Goal: Task Accomplishment & Management: Use online tool/utility

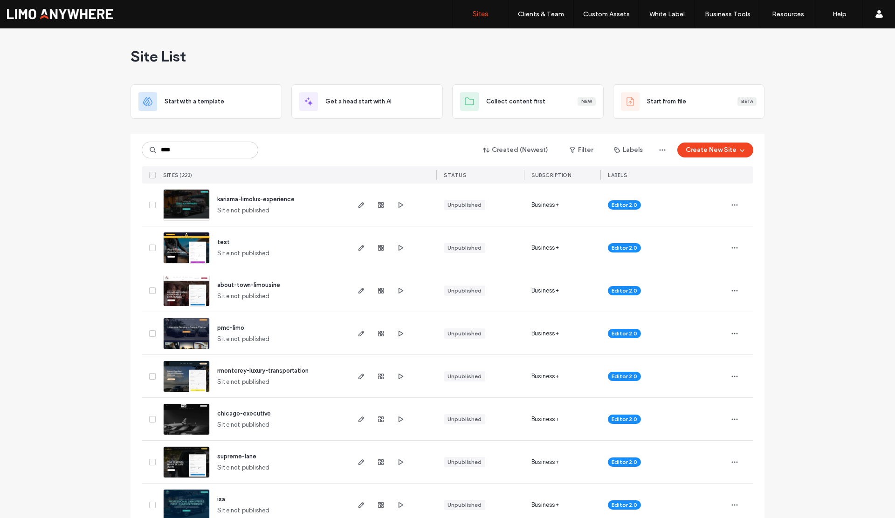
type input "****"
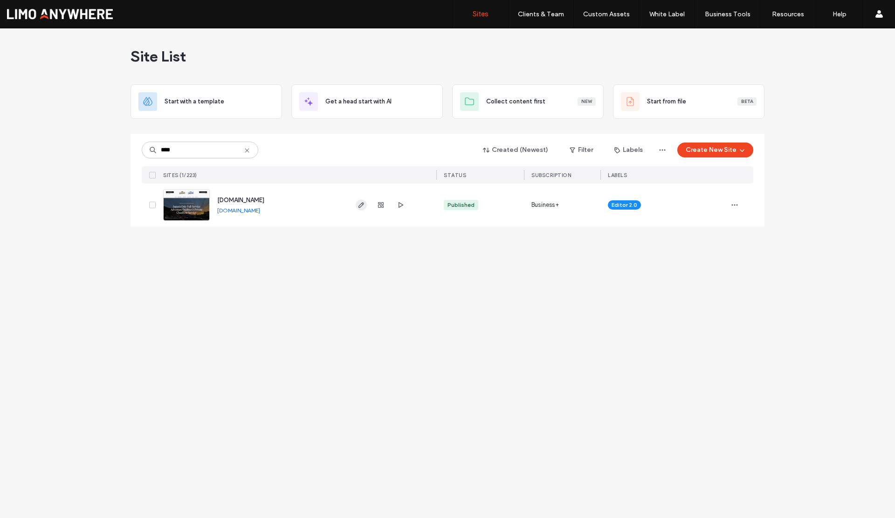
click at [359, 206] on icon "button" at bounding box center [360, 204] width 7 height 7
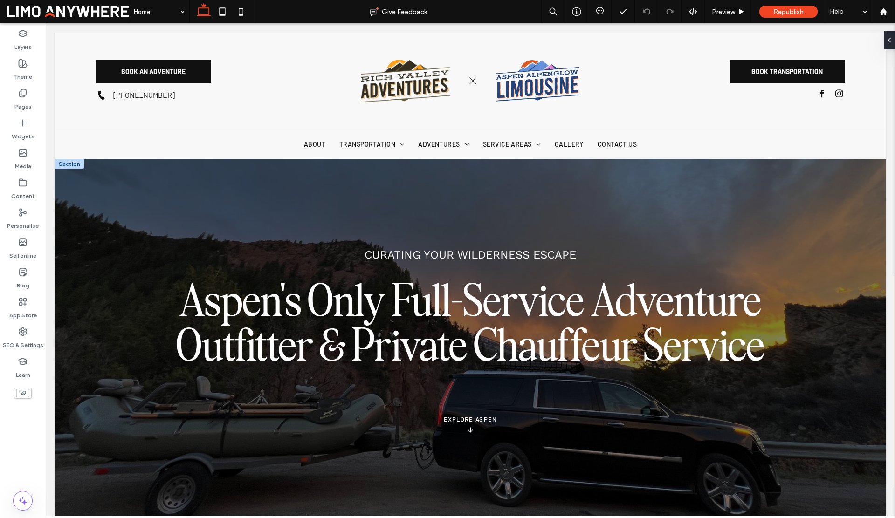
click at [112, 211] on div "Curating your wilderness escape Aspen's Only Full-Service Adventure Outfitter &…" at bounding box center [470, 342] width 830 height 366
click at [112, 210] on div "Curating your wilderness escape Aspen's Only Full-Service Adventure Outfitter &…" at bounding box center [470, 342] width 830 height 366
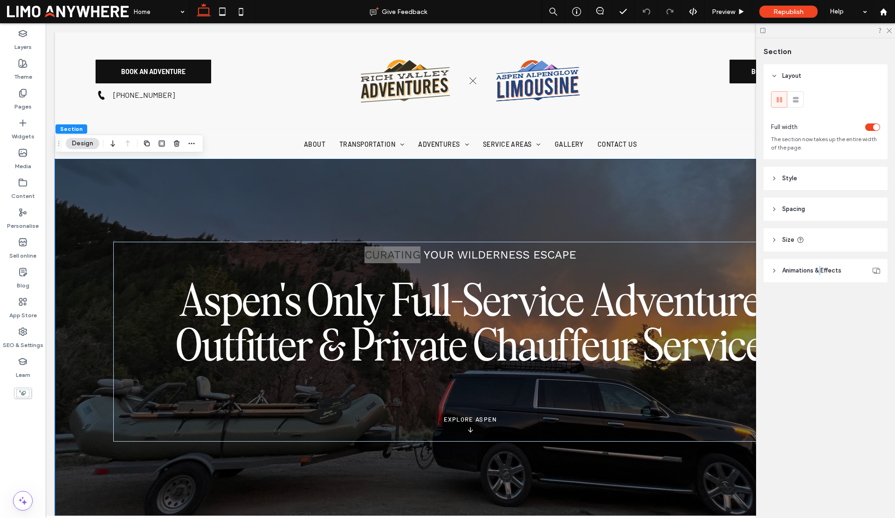
click at [821, 267] on span "Animations & Effects" at bounding box center [811, 270] width 59 height 9
click at [89, 142] on button "Design" at bounding box center [83, 143] width 34 height 11
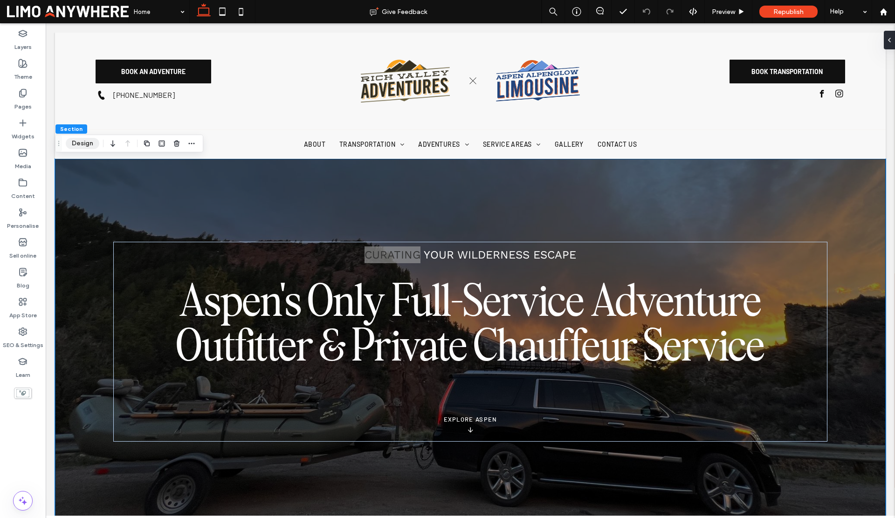
click at [85, 143] on button "Design" at bounding box center [83, 143] width 34 height 11
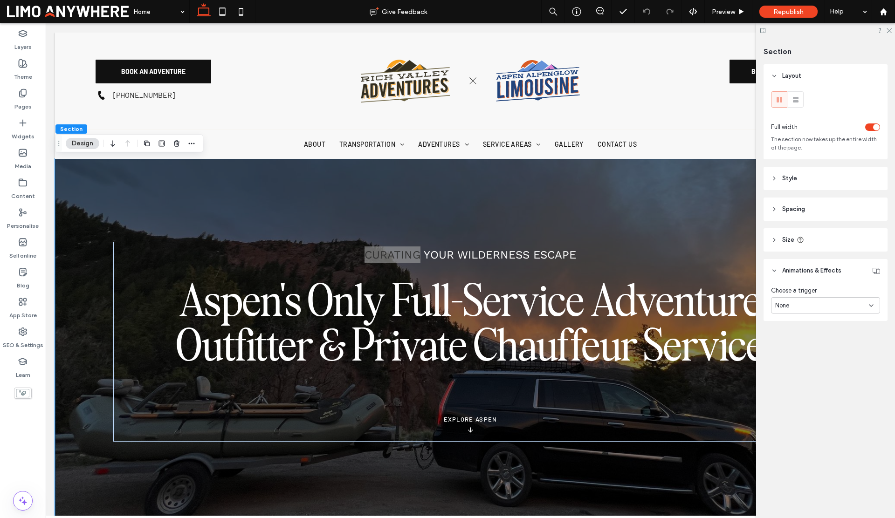
click at [779, 177] on header "Style" at bounding box center [825, 178] width 124 height 23
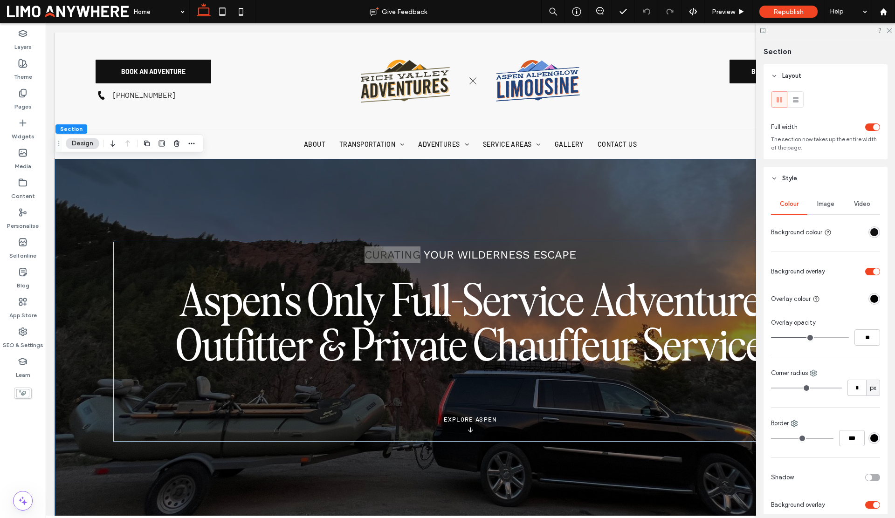
click at [818, 199] on div "Image" at bounding box center [825, 204] width 36 height 21
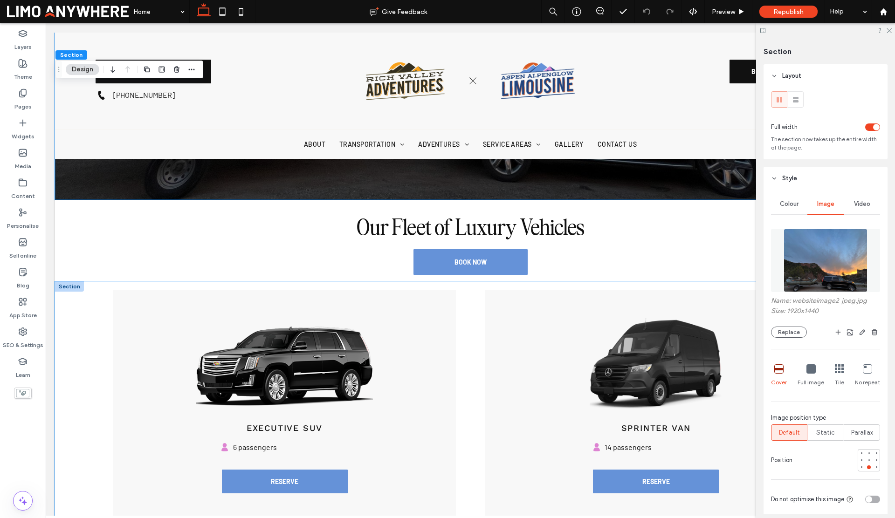
scroll to position [346, 0]
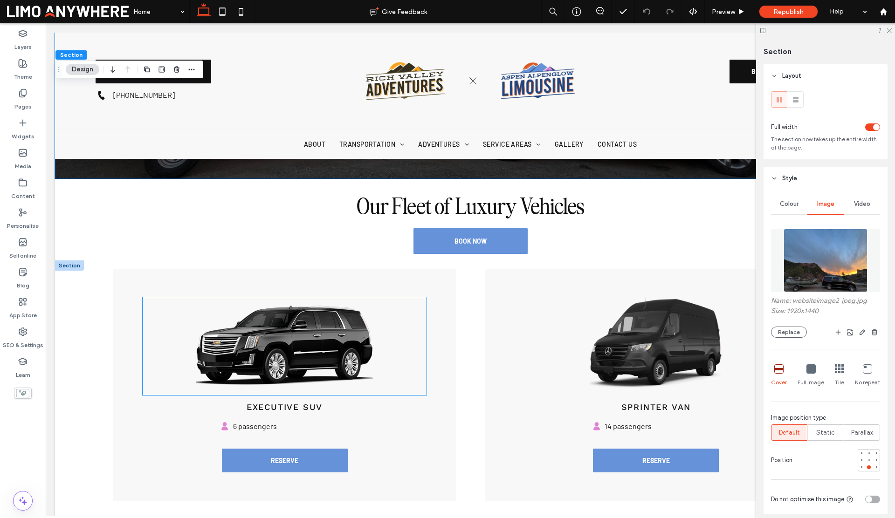
click at [311, 345] on img at bounding box center [284, 346] width 268 height 83
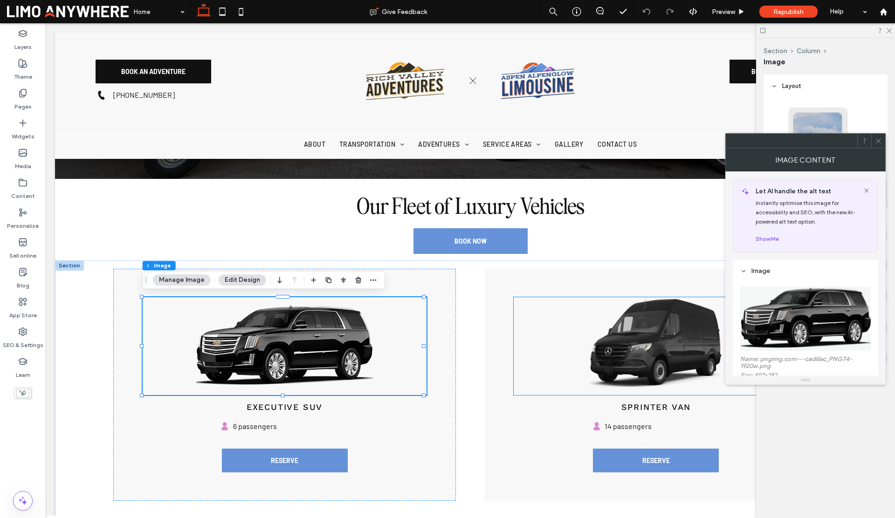
click at [607, 330] on img at bounding box center [656, 342] width 285 height 91
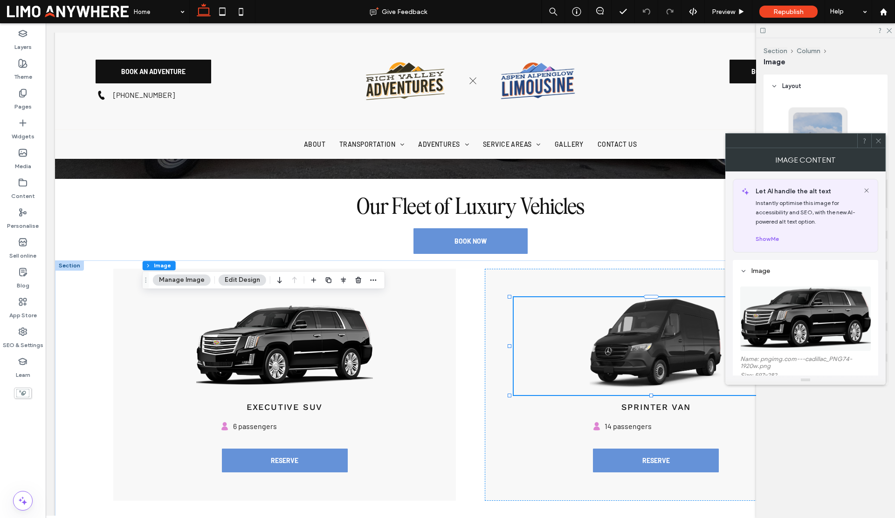
click at [607, 330] on div at bounding box center [656, 346] width 285 height 98
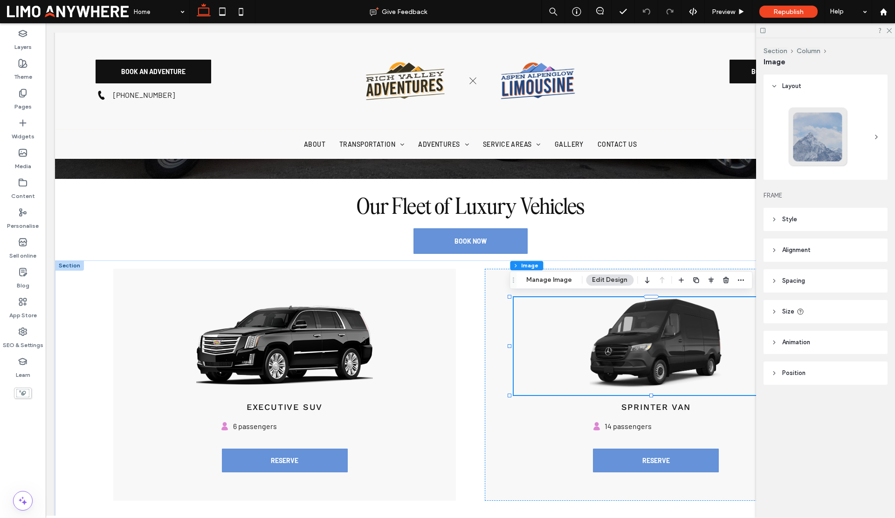
click at [633, 333] on img at bounding box center [656, 342] width 285 height 91
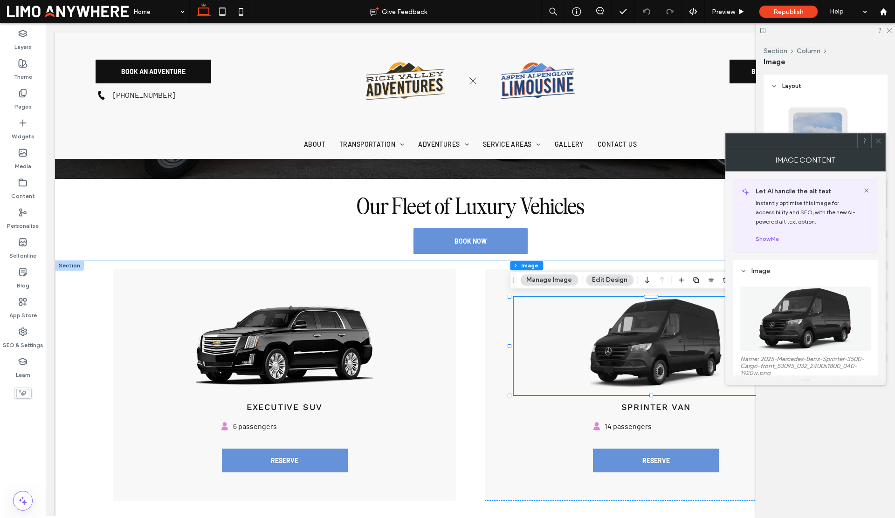
click at [880, 142] on icon at bounding box center [878, 140] width 7 height 7
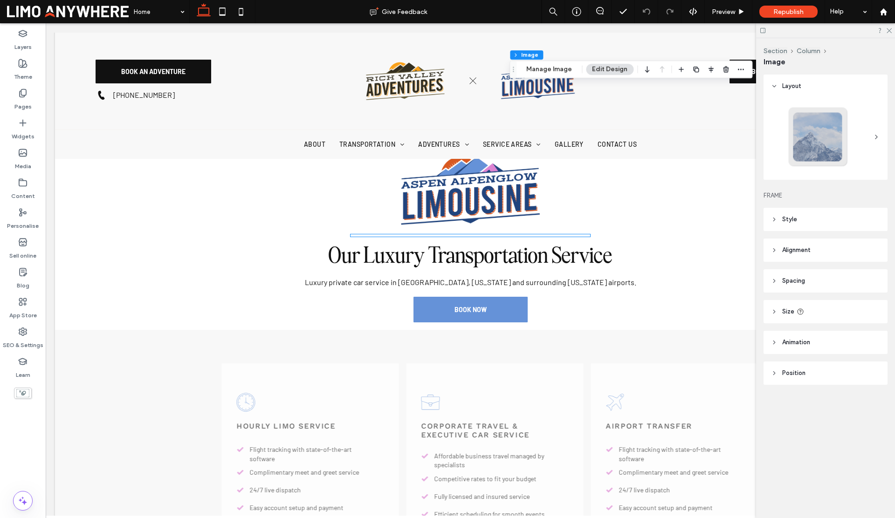
scroll to position [732, 0]
click at [504, 206] on img at bounding box center [470, 190] width 139 height 69
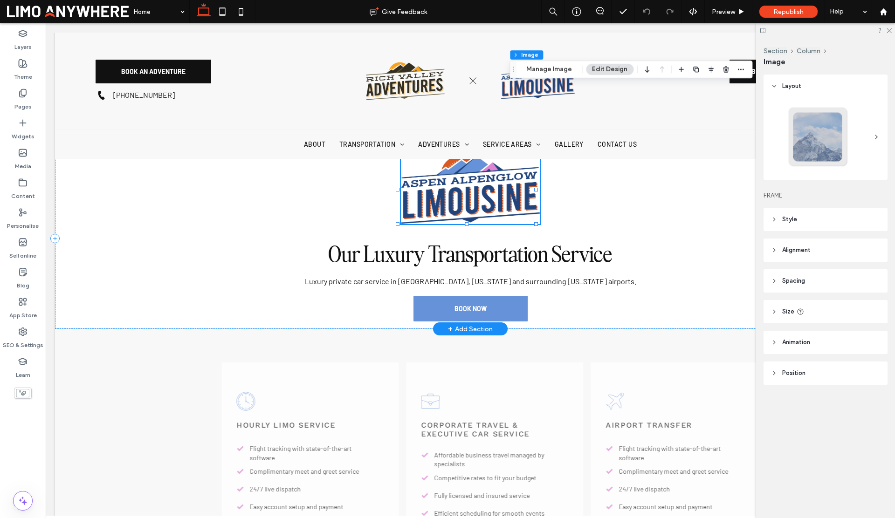
click at [504, 206] on img at bounding box center [470, 190] width 139 height 69
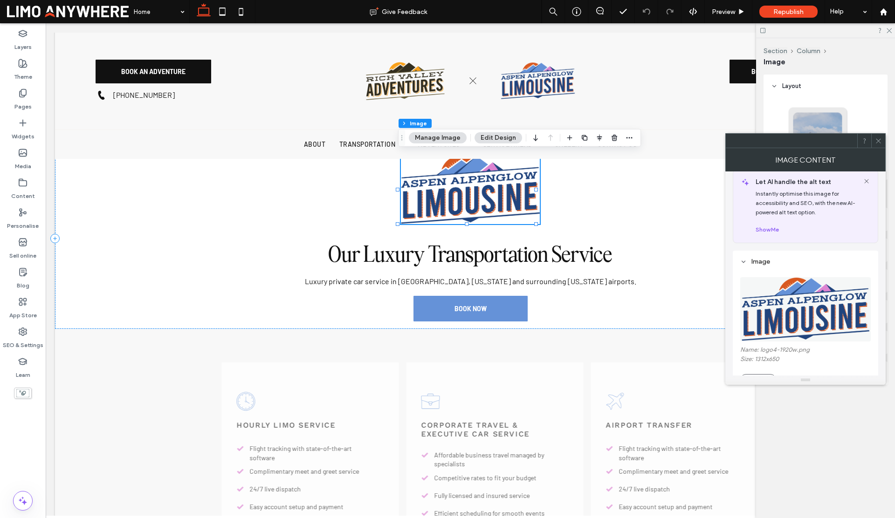
scroll to position [21, 0]
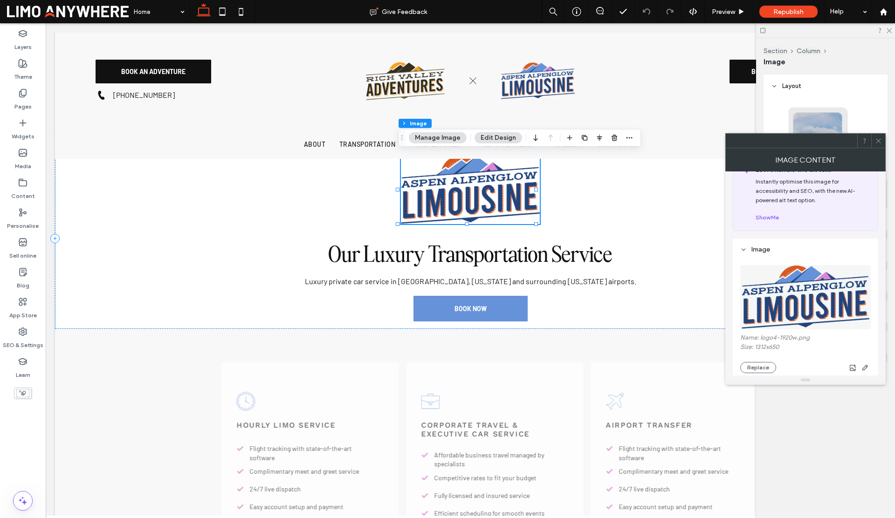
click at [877, 144] on icon at bounding box center [878, 140] width 7 height 7
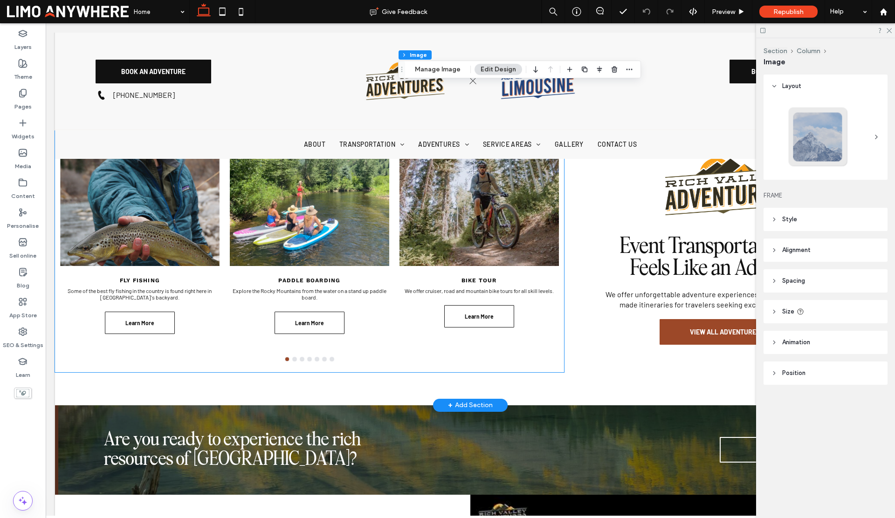
scroll to position [1245, 0]
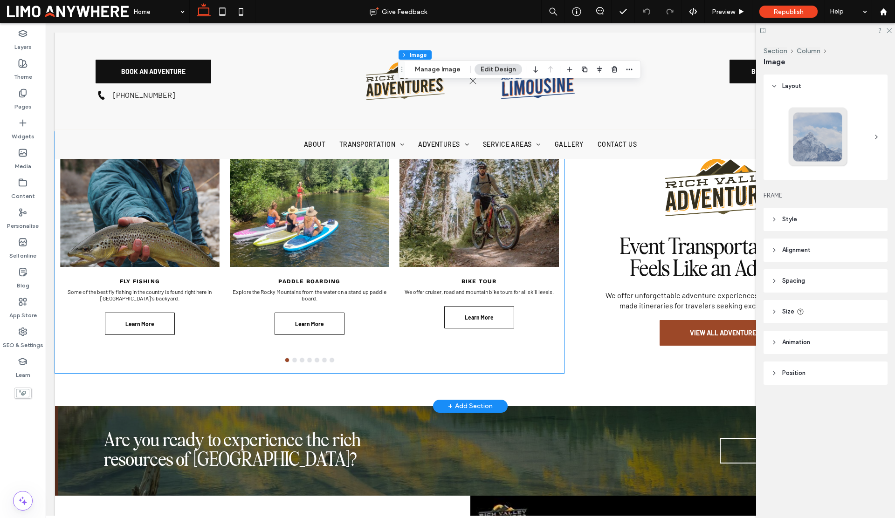
click at [163, 234] on div at bounding box center [139, 199] width 159 height 135
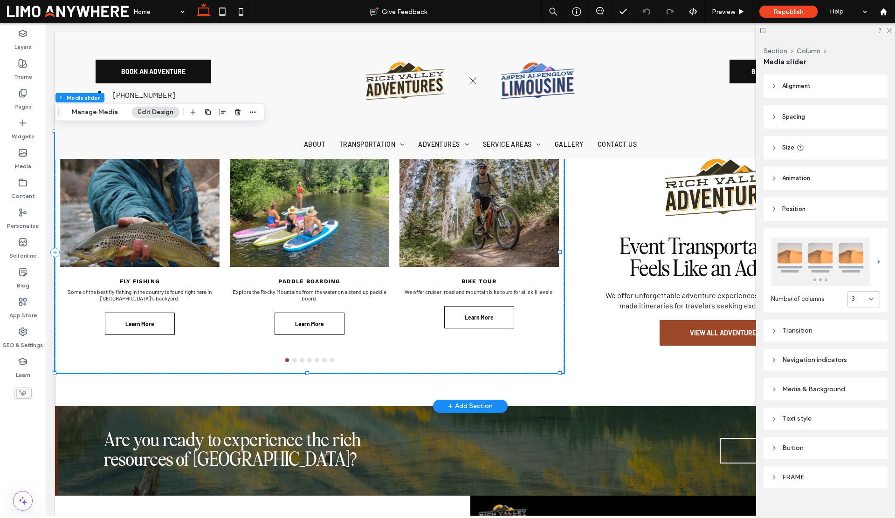
click at [163, 234] on div at bounding box center [139, 199] width 159 height 135
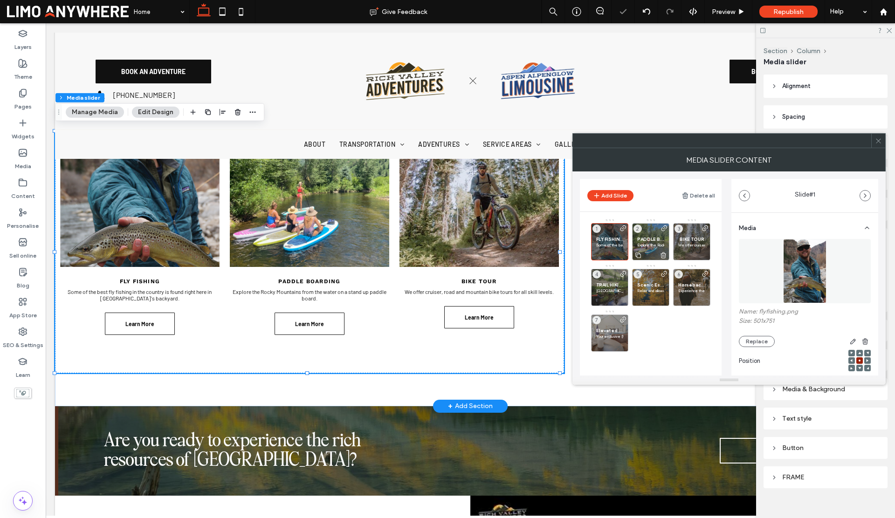
click at [652, 247] on div "PADDLE BOARDING Explore the Rocky Mountains from the water on a stand up paddle…" at bounding box center [650, 241] width 37 height 37
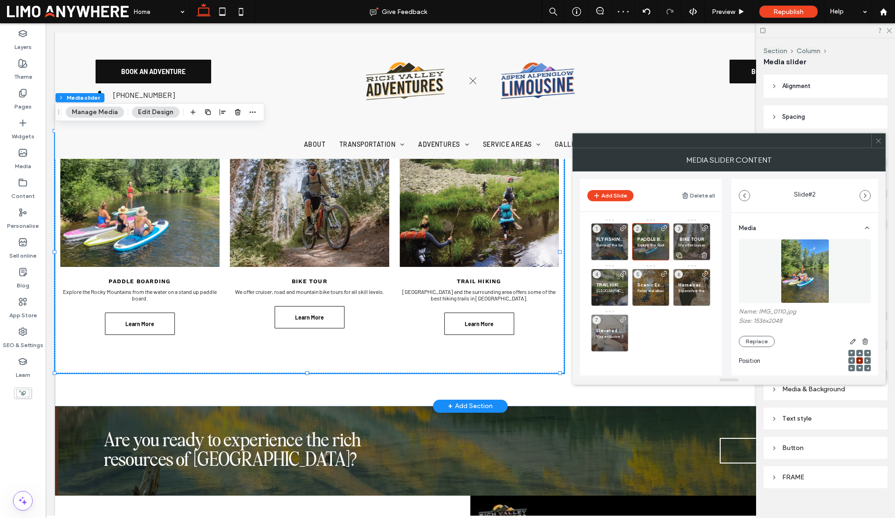
click at [682, 237] on span "BIKE TOUR" at bounding box center [691, 239] width 27 height 6
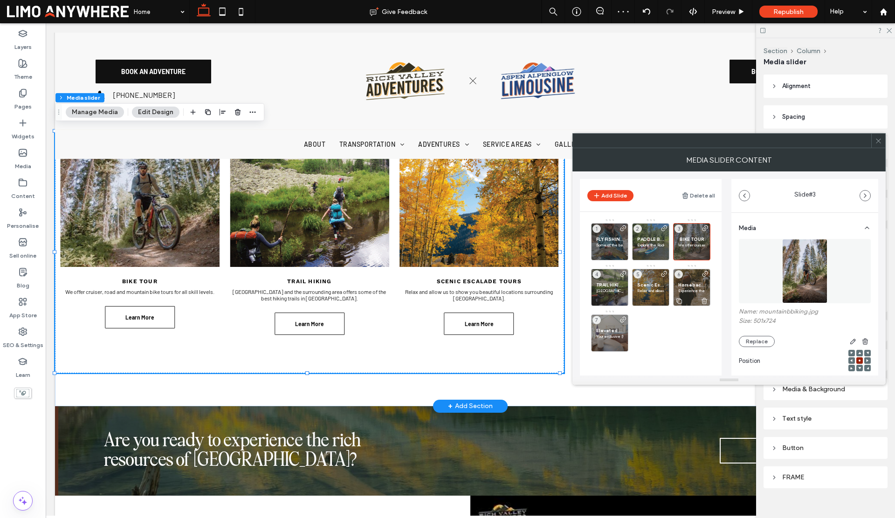
click at [688, 282] on span "Horseback Riding" at bounding box center [691, 285] width 27 height 6
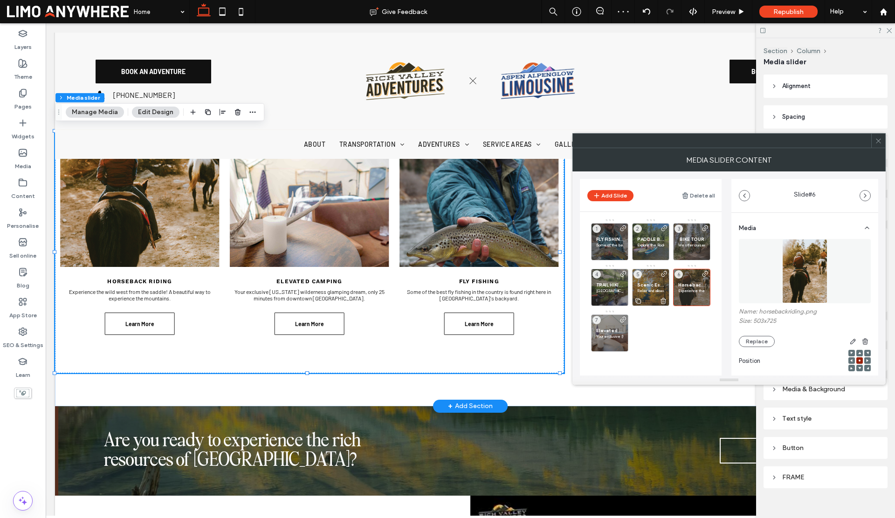
click at [647, 282] on span "Scenic Escalade Tours" at bounding box center [650, 285] width 27 height 6
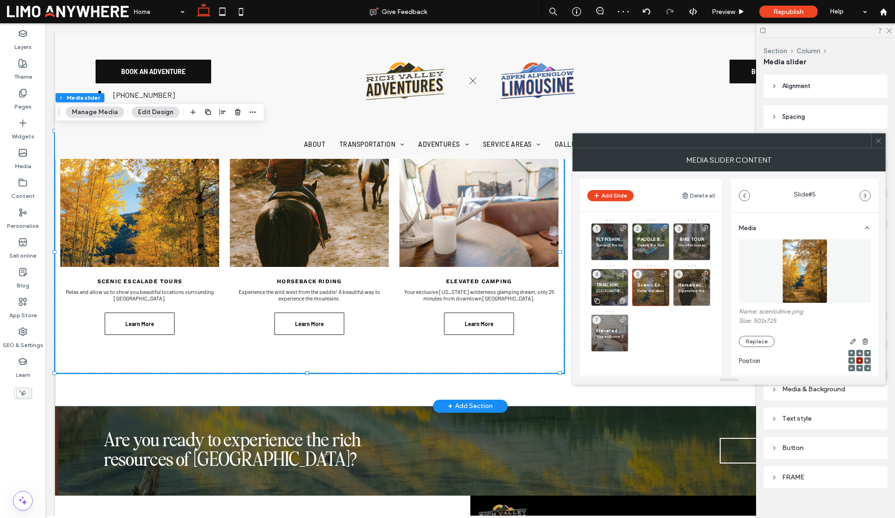
click at [614, 285] on span "TRAIL HIKING" at bounding box center [609, 285] width 27 height 6
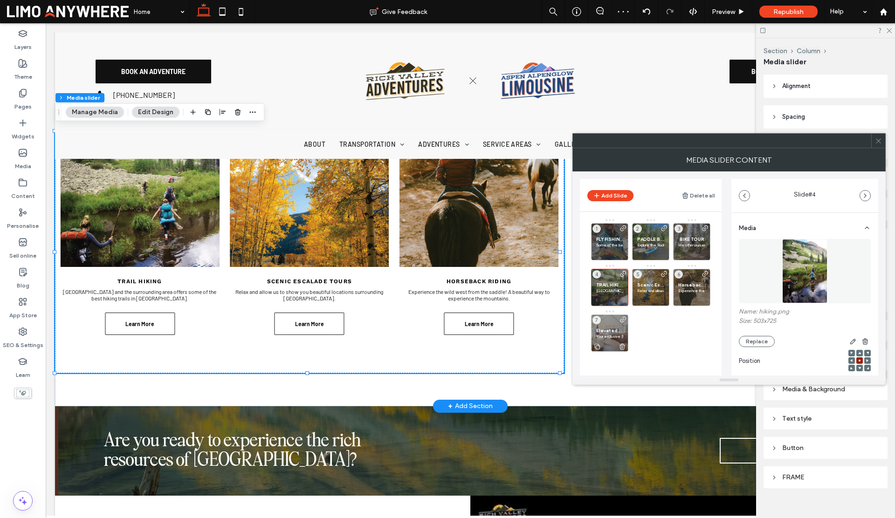
click at [615, 324] on div "Elevated Camping Your exclusive Colorado wilderness glamping dream, only 25 min…" at bounding box center [609, 333] width 37 height 37
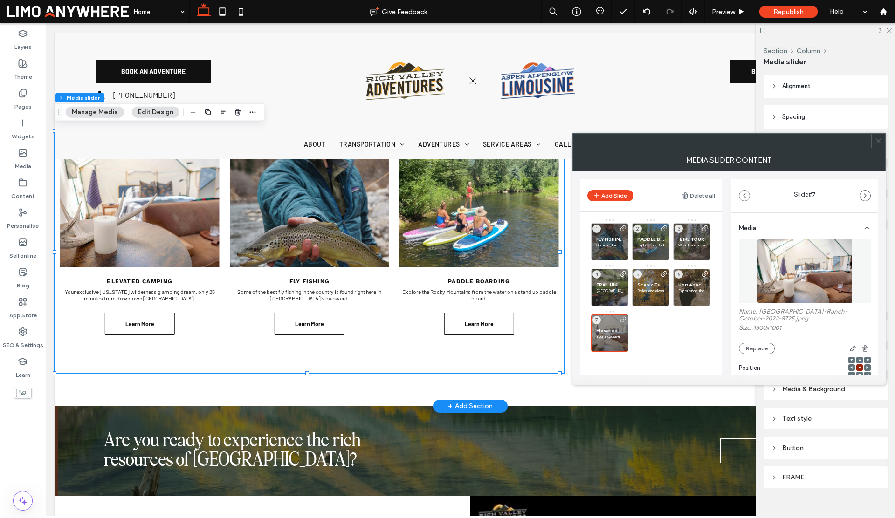
scroll to position [2, 0]
click at [849, 346] on icon "button" at bounding box center [852, 346] width 7 height 7
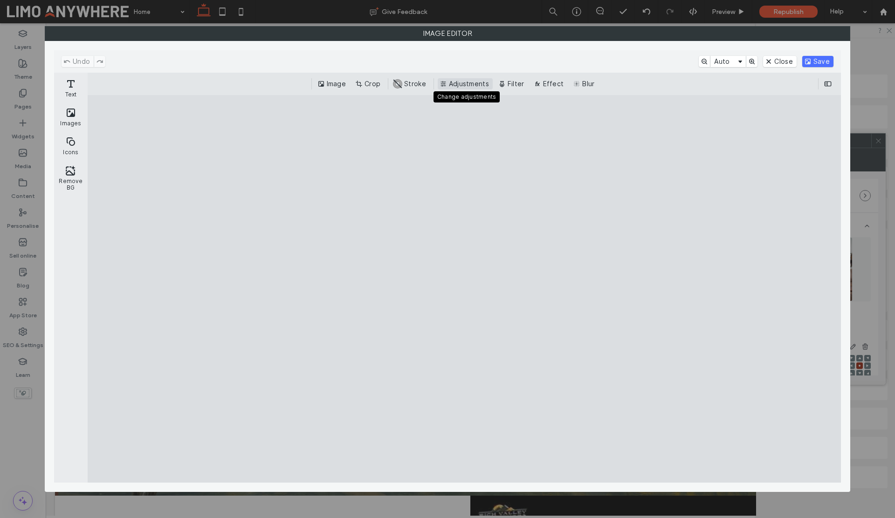
click at [454, 82] on button "Adjustments" at bounding box center [465, 83] width 55 height 11
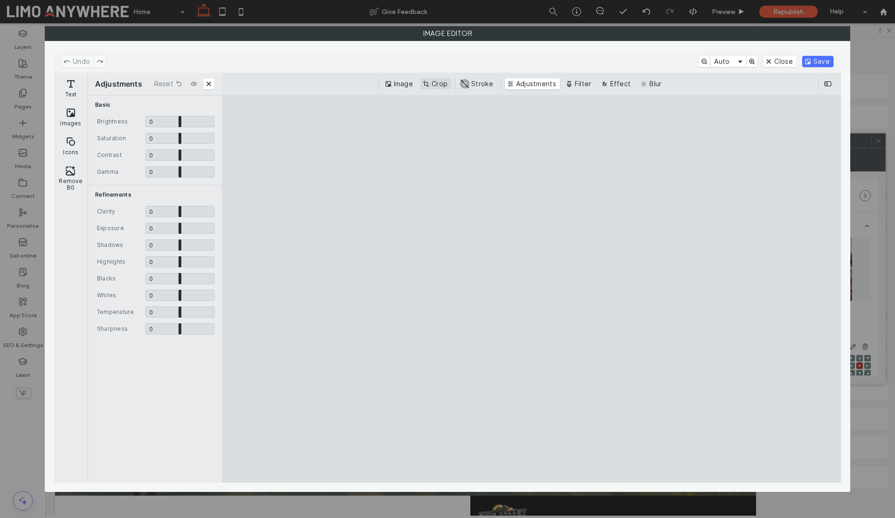
click at [433, 85] on button "Crop" at bounding box center [435, 83] width 31 height 11
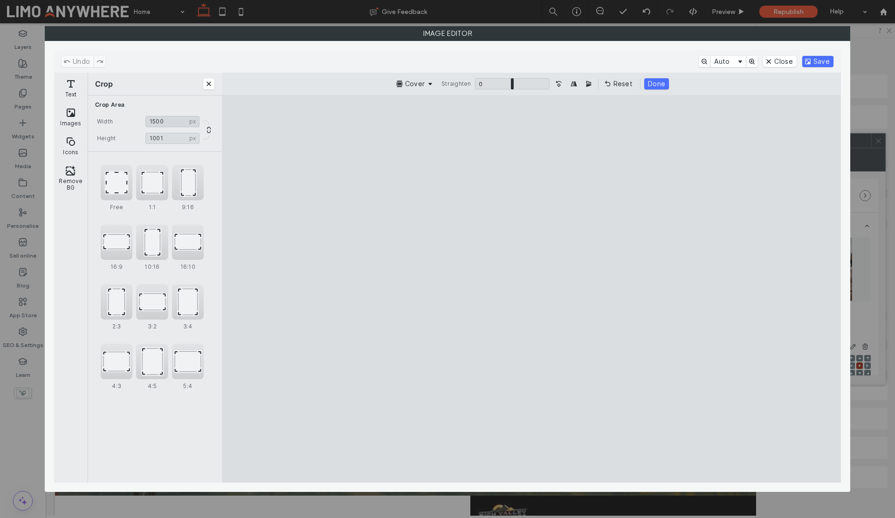
drag, startPoint x: 153, startPoint y: 121, endPoint x: 148, endPoint y: 122, distance: 5.2
click at [148, 122] on input "****" at bounding box center [172, 121] width 54 height 11
click at [149, 121] on input "****" at bounding box center [172, 121] width 54 height 11
click at [149, 122] on input "****" at bounding box center [172, 121] width 54 height 11
click at [165, 121] on input "****" at bounding box center [172, 121] width 54 height 11
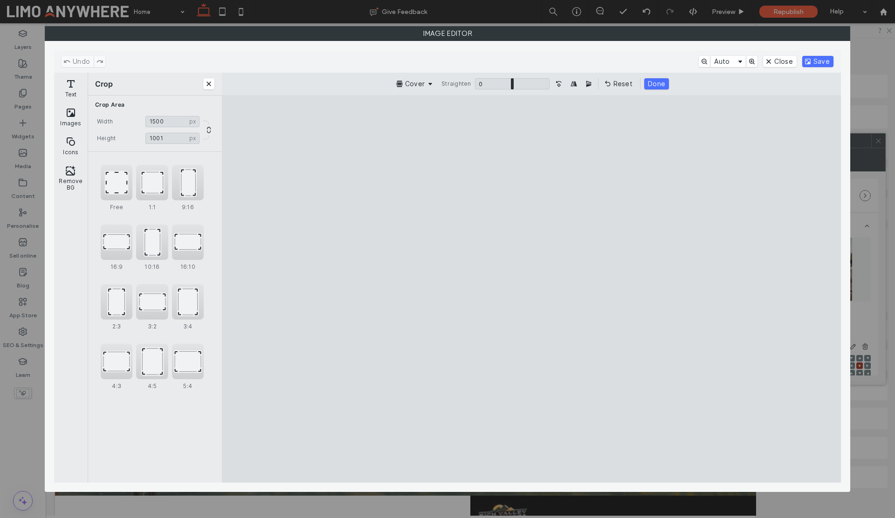
drag, startPoint x: 142, startPoint y: 122, endPoint x: 132, endPoint y: 122, distance: 9.3
click at [132, 122] on div "Width **** px 1500 px" at bounding box center [154, 121] width 119 height 11
type input "***"
click at [209, 130] on button "Lock proportions" at bounding box center [208, 129] width 11 height 11
click at [208, 82] on button "Close" at bounding box center [208, 83] width 11 height 11
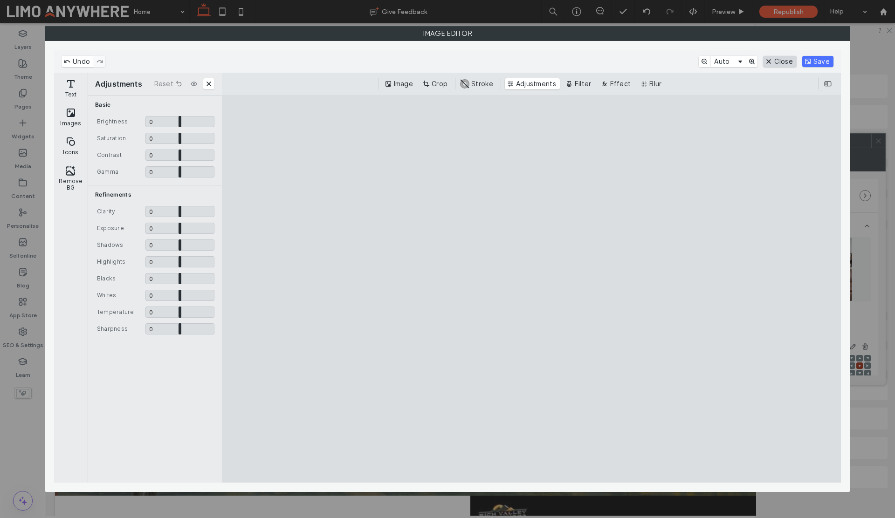
click at [774, 62] on button "Close" at bounding box center [779, 61] width 33 height 11
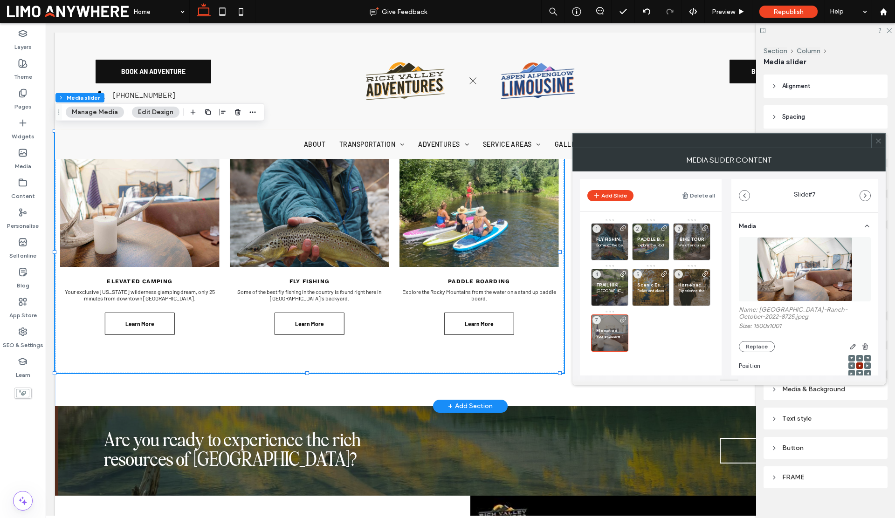
click at [877, 144] on span at bounding box center [878, 141] width 7 height 14
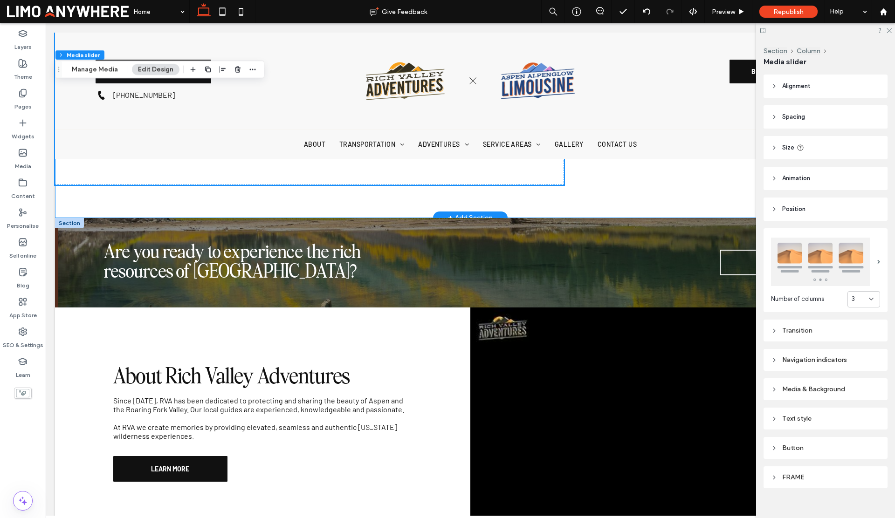
scroll to position [1444, 0]
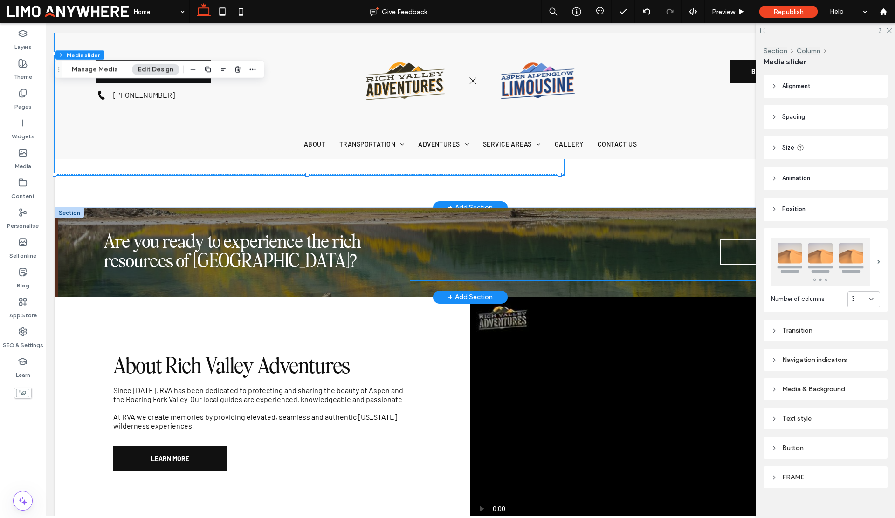
click at [412, 274] on div "BOOK NOW" at bounding box center [626, 252] width 433 height 56
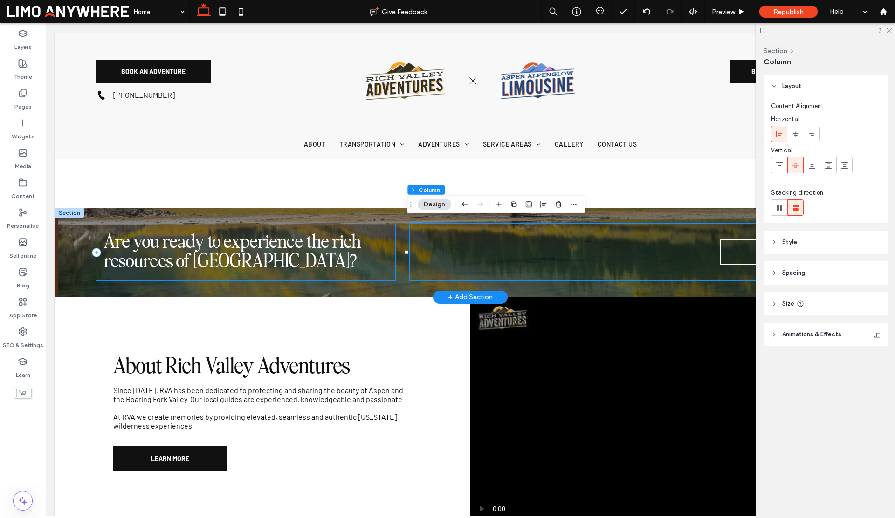
click at [387, 272] on div "Are you ready to experience the rich resources of Aspen?" at bounding box center [245, 252] width 299 height 56
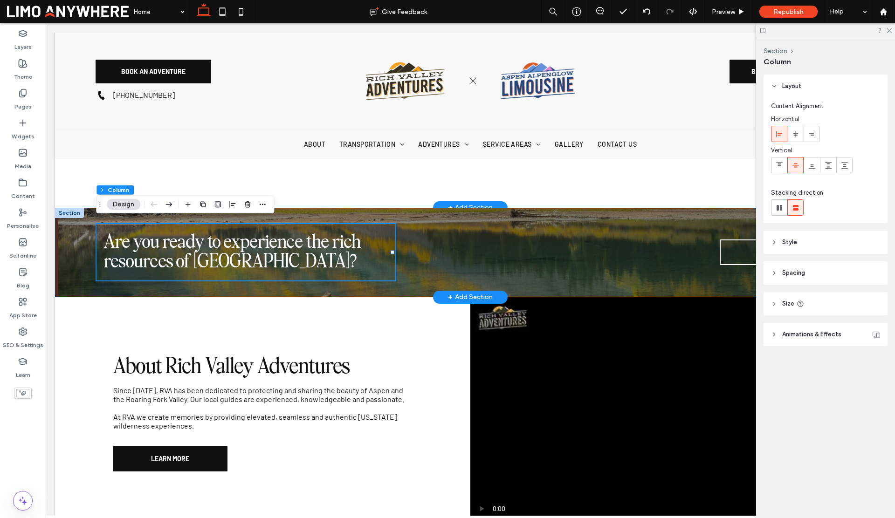
click at [79, 234] on div "Are you ready to experience the rich resources of Aspen? BOOK NOW" at bounding box center [470, 252] width 830 height 89
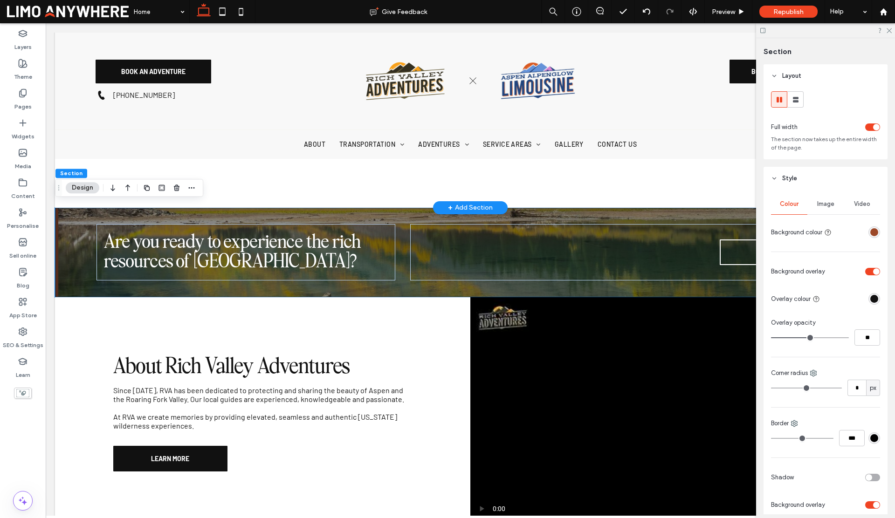
click at [817, 206] on span "Image" at bounding box center [825, 203] width 17 height 7
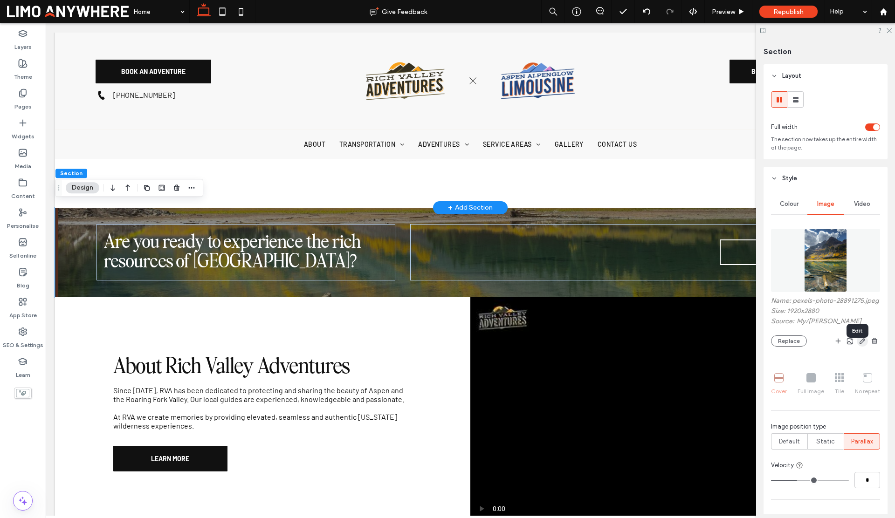
click at [858, 345] on icon "button" at bounding box center [861, 340] width 7 height 7
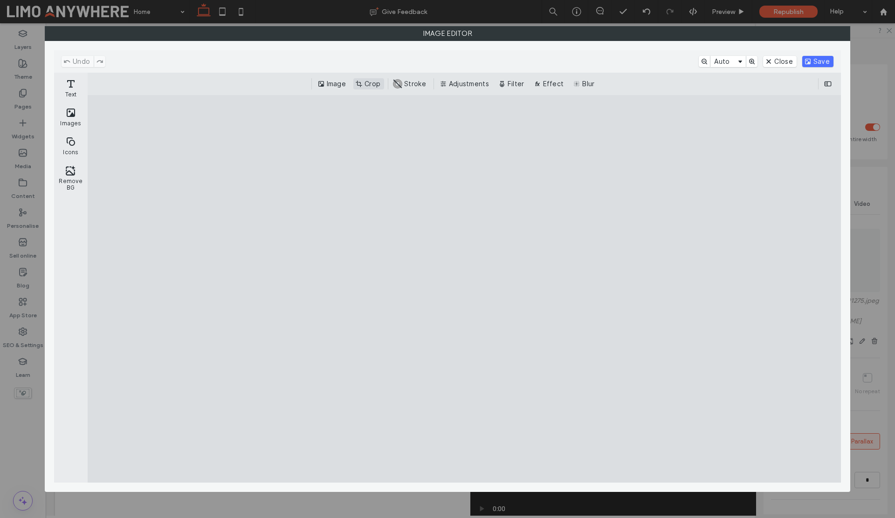
click at [370, 85] on button "Crop" at bounding box center [368, 83] width 31 height 11
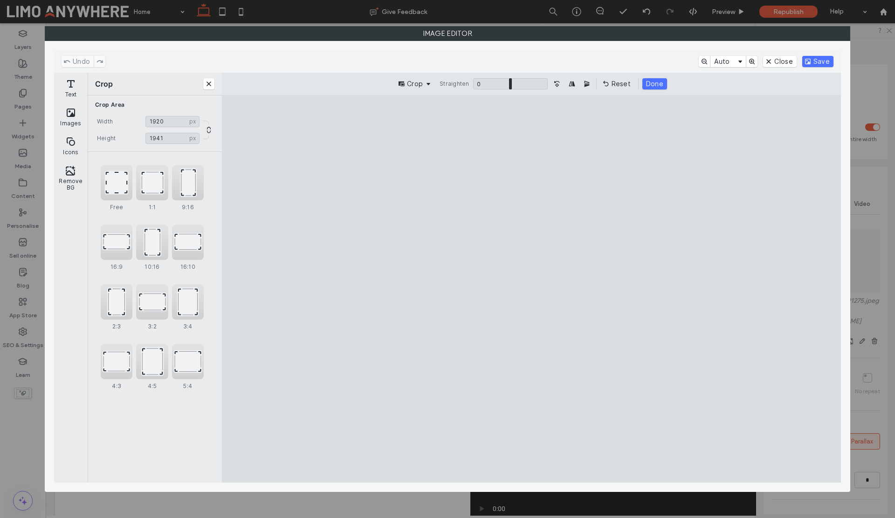
drag, startPoint x: 532, startPoint y: 444, endPoint x: 536, endPoint y: 346, distance: 98.4
click at [531, 289] on cesdk-canvas "Editor canvas" at bounding box center [531, 289] width 0 height 0
type input "****"
drag, startPoint x: 532, startPoint y: 131, endPoint x: 538, endPoint y: 260, distance: 128.8
click at [531, 289] on cesdk-canvas "Editor canvas" at bounding box center [531, 289] width 0 height 0
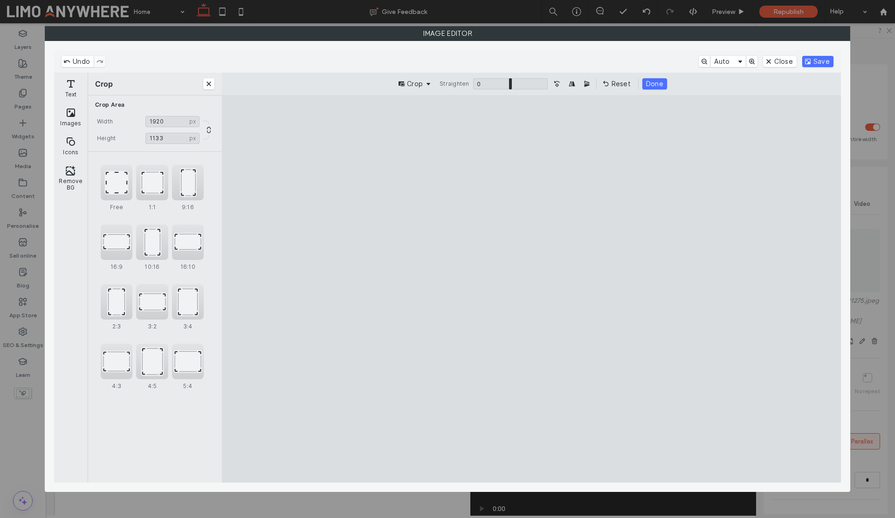
drag, startPoint x: 543, startPoint y: 315, endPoint x: 553, endPoint y: 396, distance: 81.2
click at [531, 289] on cesdk-canvas "Editor canvas" at bounding box center [531, 289] width 0 height 0
click at [815, 63] on button "Save" at bounding box center [817, 61] width 31 height 11
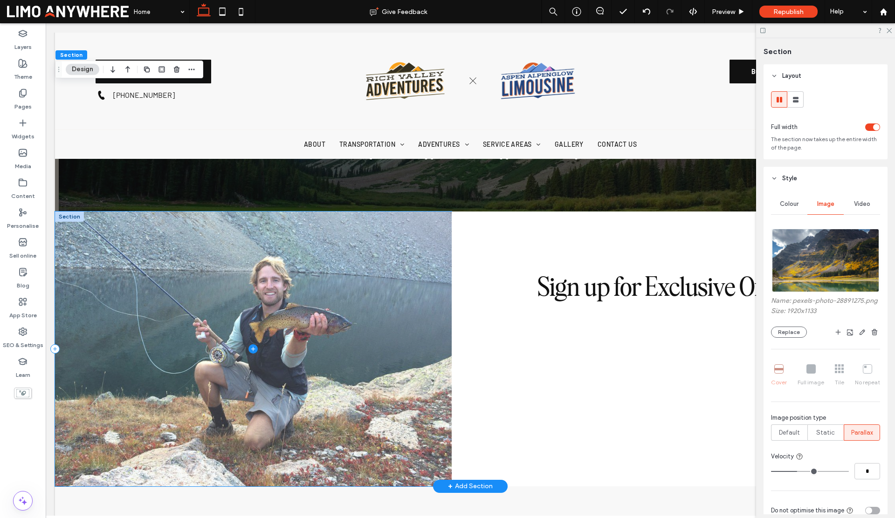
scroll to position [1919, 0]
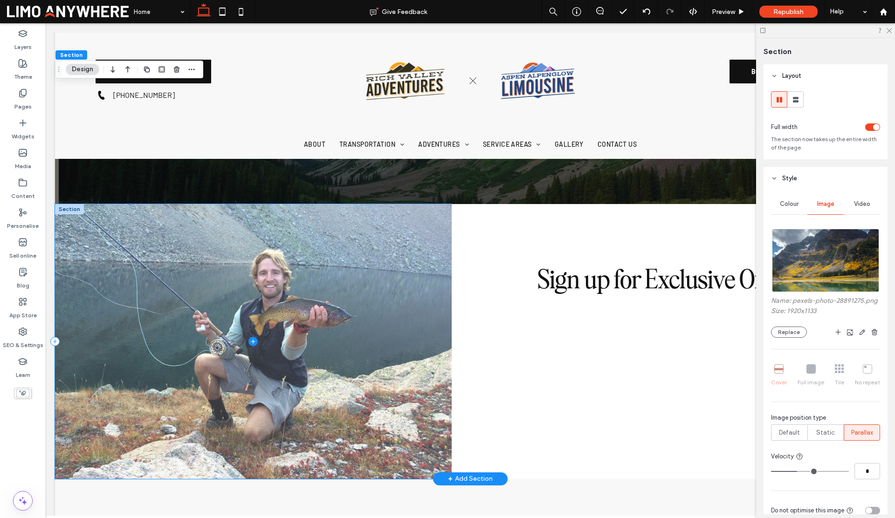
click at [368, 307] on span at bounding box center [253, 341] width 397 height 275
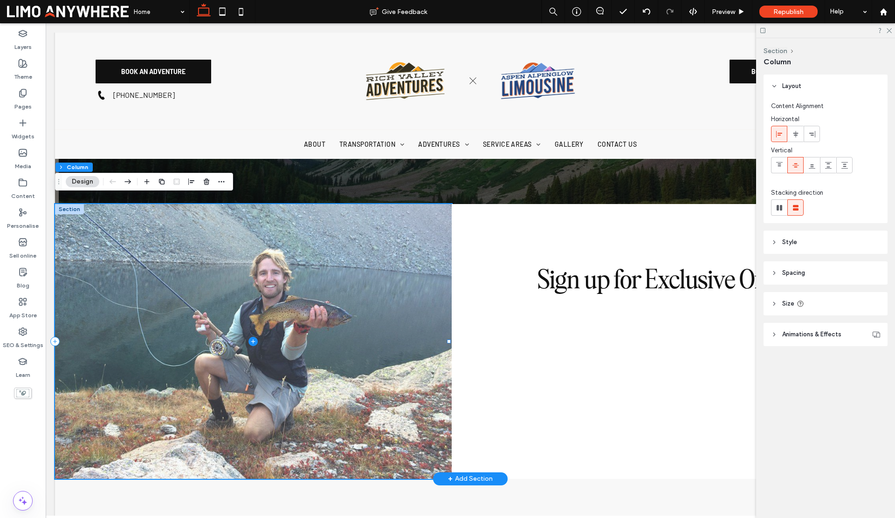
click at [374, 303] on span at bounding box center [253, 341] width 397 height 275
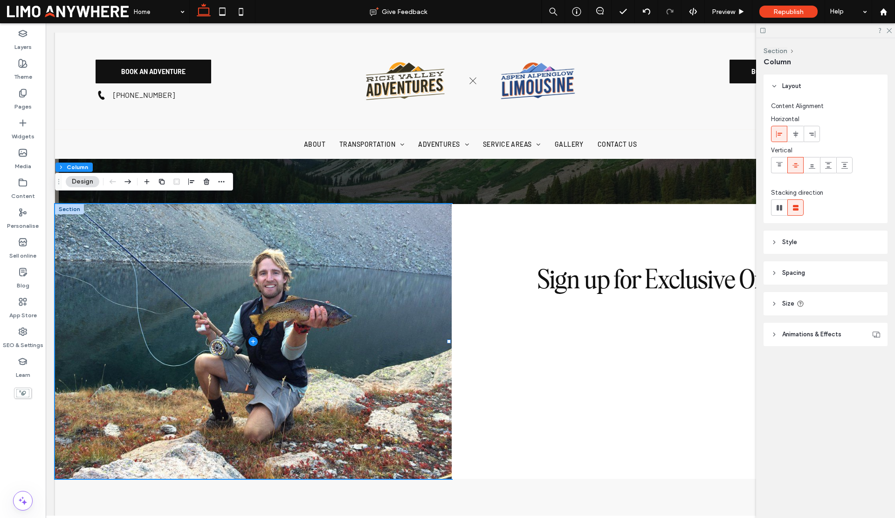
click at [766, 241] on header "Style" at bounding box center [825, 242] width 124 height 23
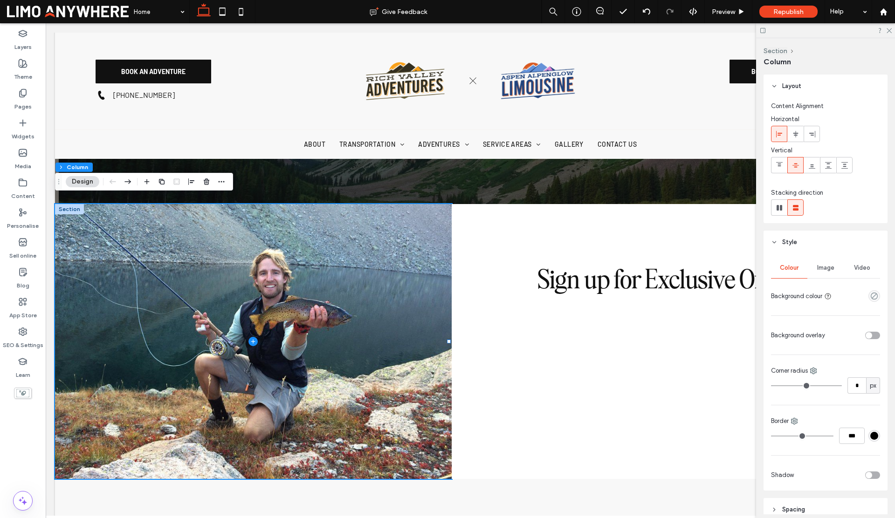
click at [821, 267] on span "Image" at bounding box center [825, 267] width 17 height 7
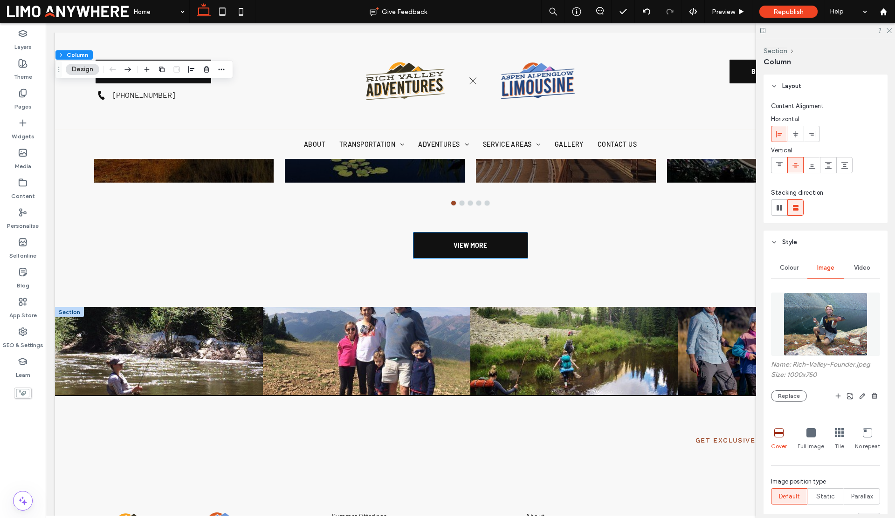
scroll to position [2571, 0]
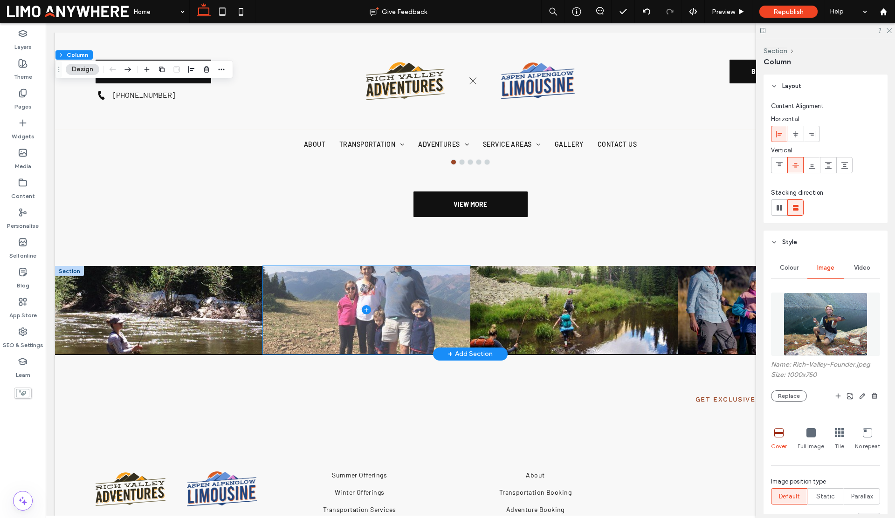
click at [311, 290] on span at bounding box center [367, 310] width 208 height 88
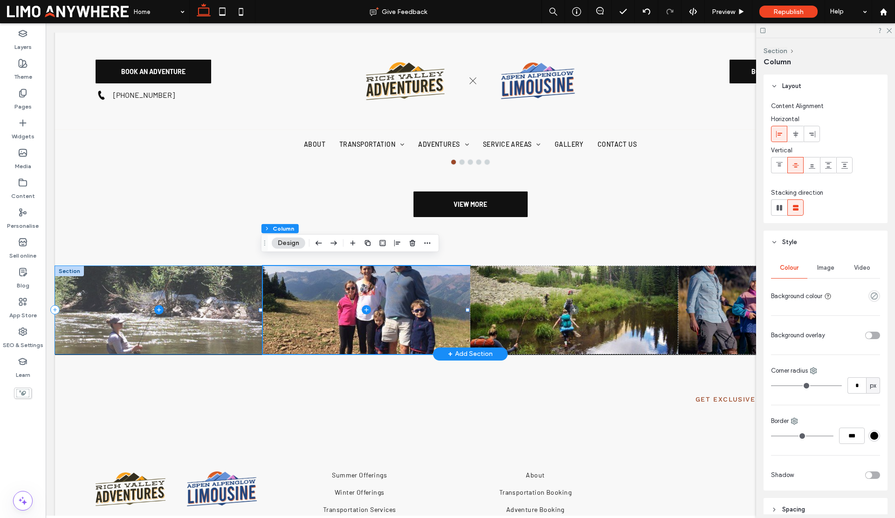
click at [229, 293] on span at bounding box center [159, 310] width 208 height 88
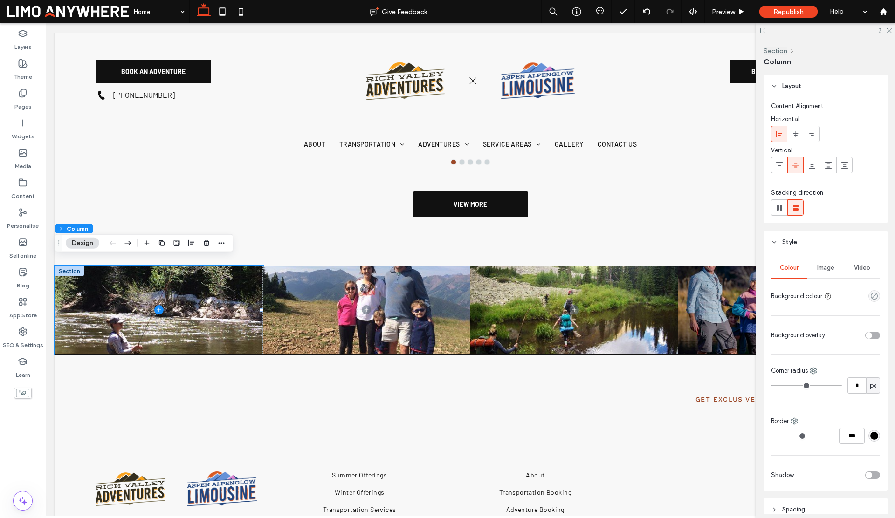
click at [822, 268] on span "Image" at bounding box center [825, 267] width 17 height 7
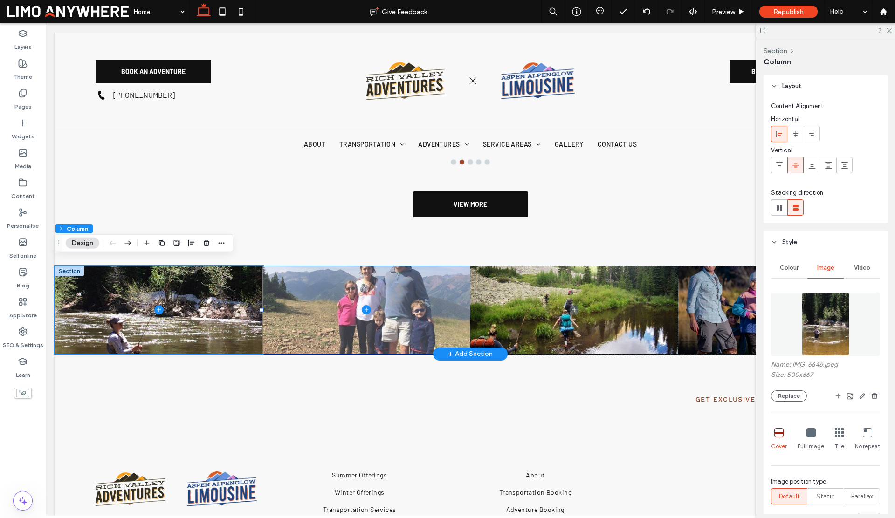
click at [407, 294] on span at bounding box center [367, 310] width 208 height 88
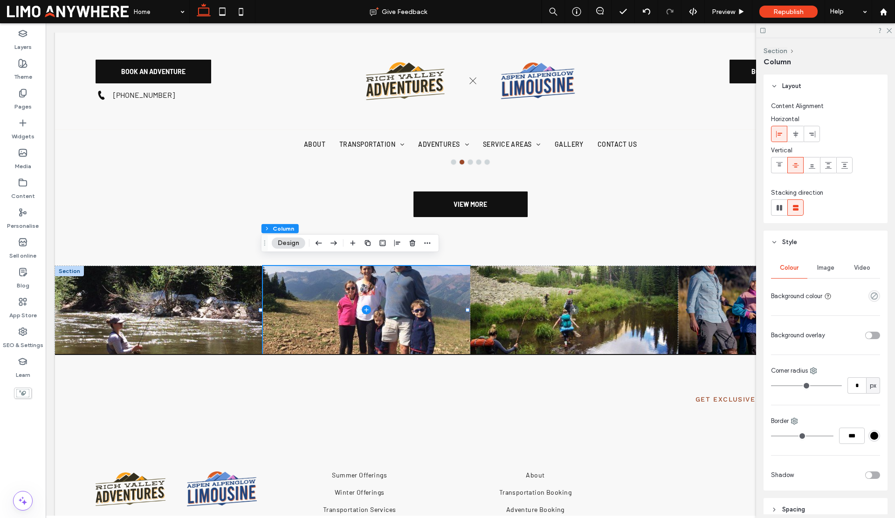
click at [819, 265] on span "Image" at bounding box center [825, 267] width 17 height 7
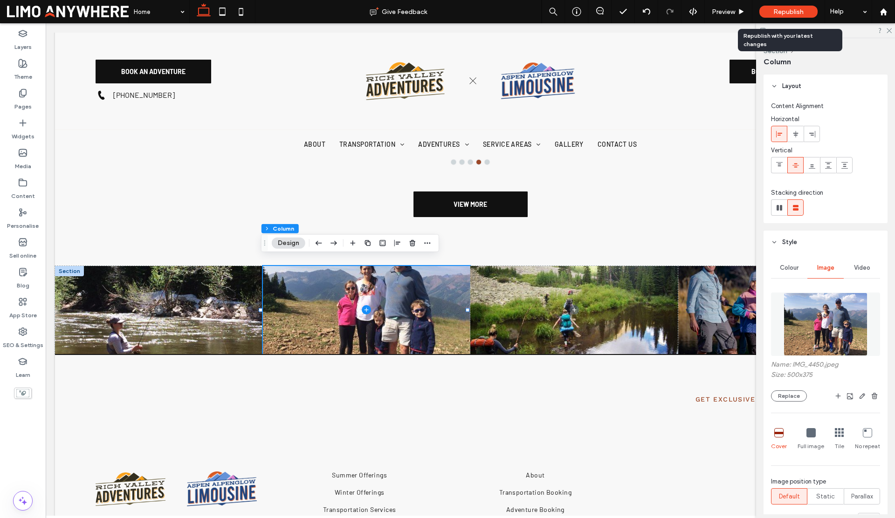
click at [789, 14] on span "Republish" at bounding box center [788, 12] width 30 height 8
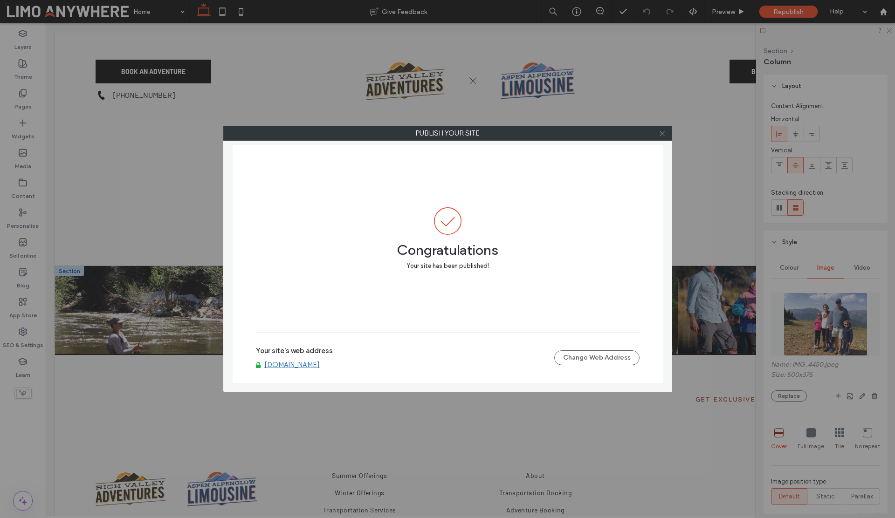
click at [661, 134] on icon at bounding box center [661, 133] width 7 height 7
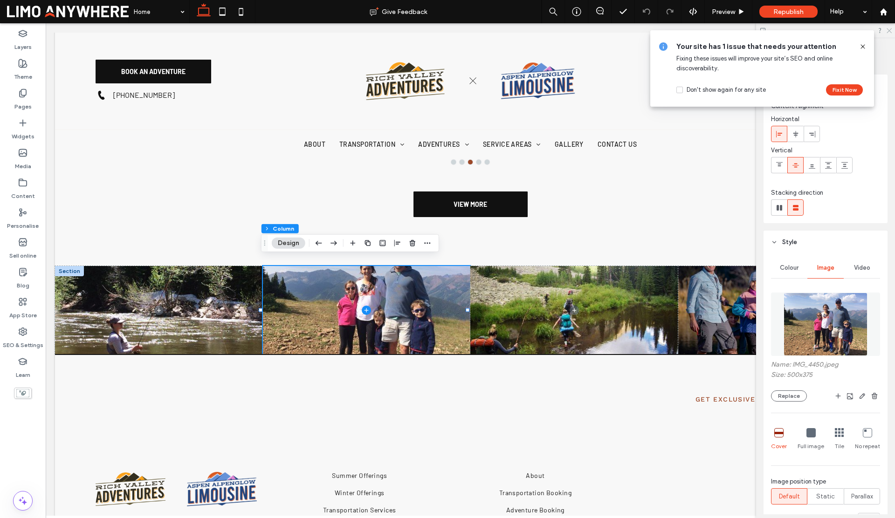
click at [888, 30] on use at bounding box center [888, 30] width 5 height 5
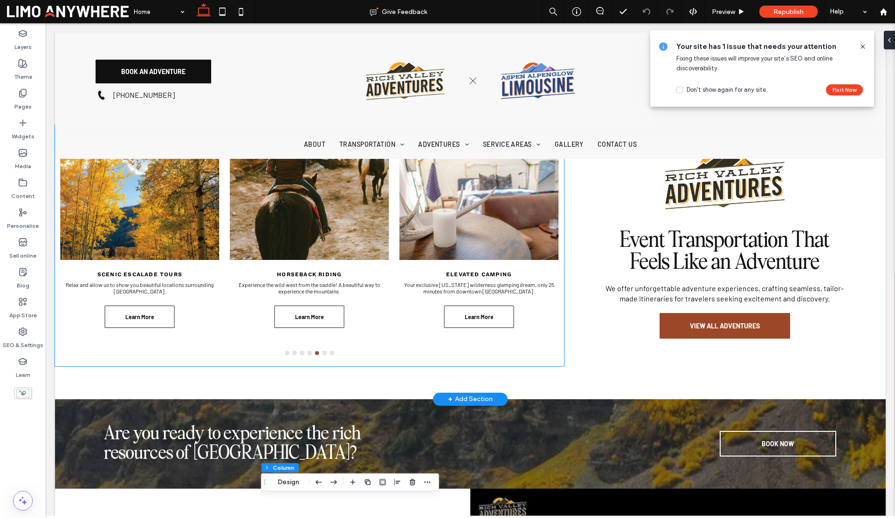
scroll to position [1252, 0]
click at [234, 311] on div "Horseback Riding Experience the wild west from the saddle! A beautiful way to e…" at bounding box center [309, 306] width 159 height 69
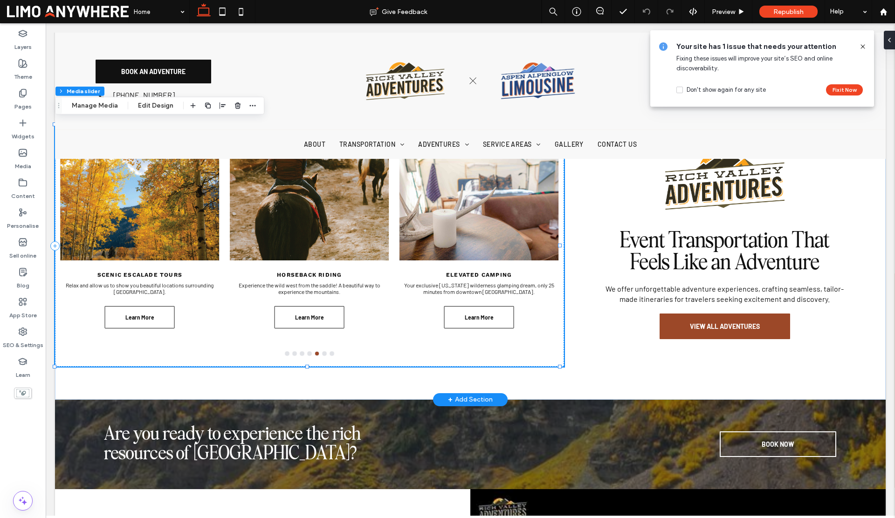
click at [234, 311] on div "Horseback Riding Experience the wild west from the saddle! A beautiful way to e…" at bounding box center [309, 306] width 159 height 69
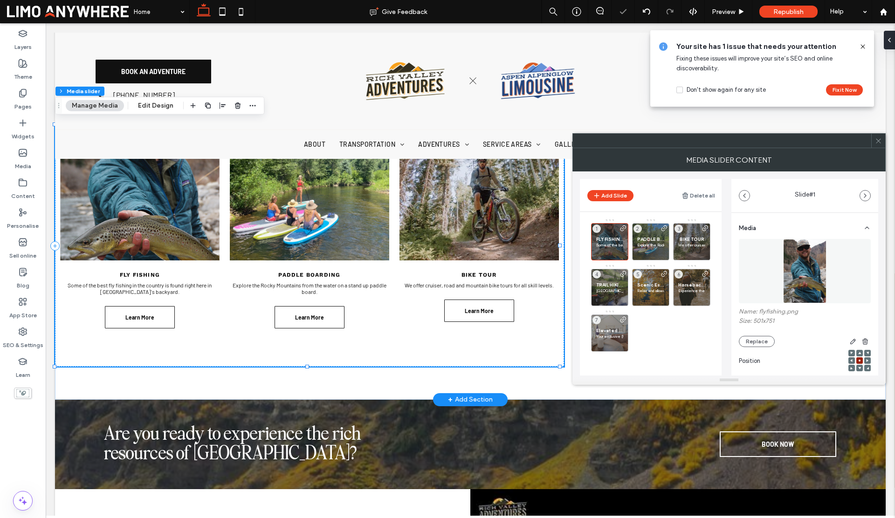
click at [878, 139] on icon at bounding box center [878, 140] width 7 height 7
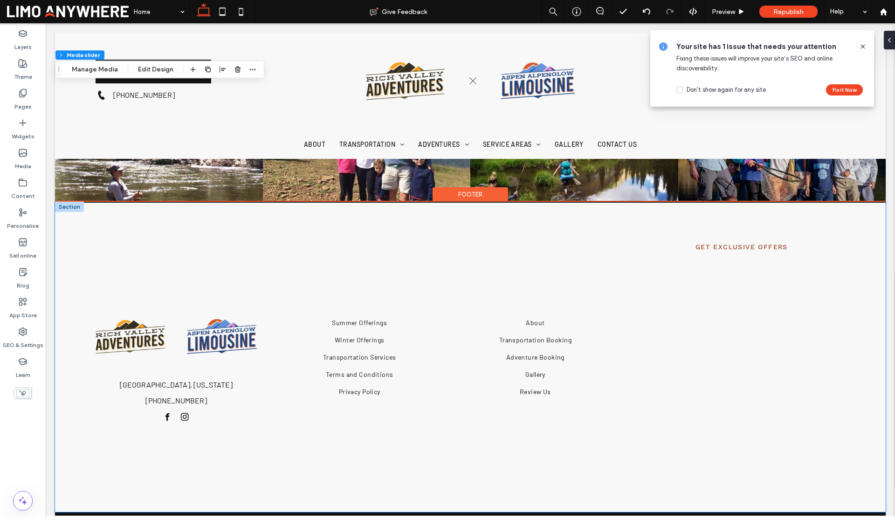
scroll to position [2737, 0]
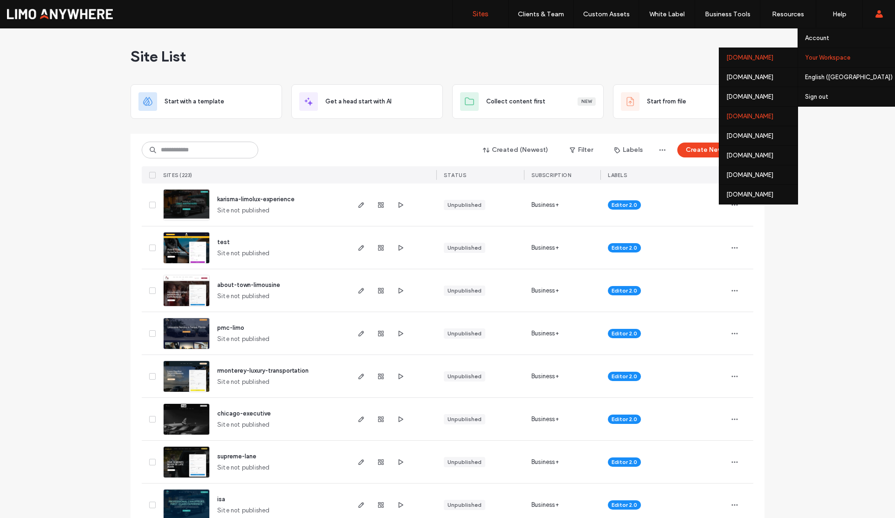
click at [743, 119] on div "[DOMAIN_NAME]" at bounding box center [758, 116] width 78 height 20
